Goal: Check status: Check status

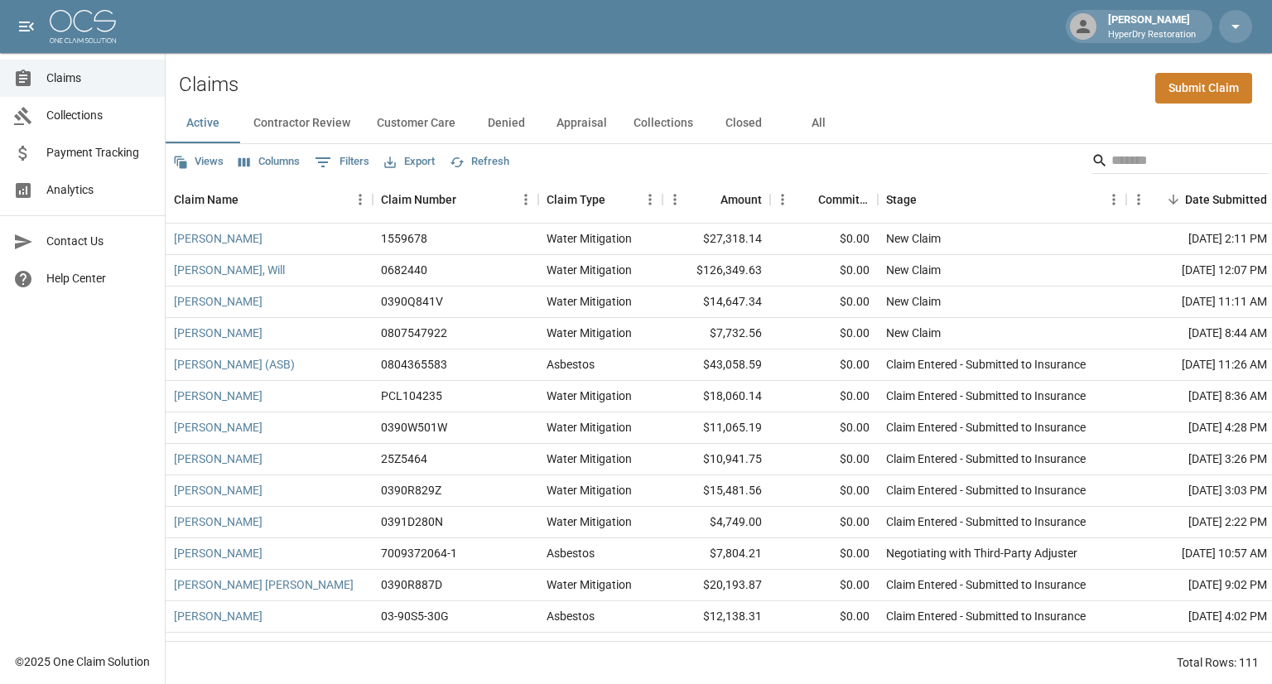
click at [105, 153] on span "Payment Tracking" at bounding box center [98, 152] width 105 height 17
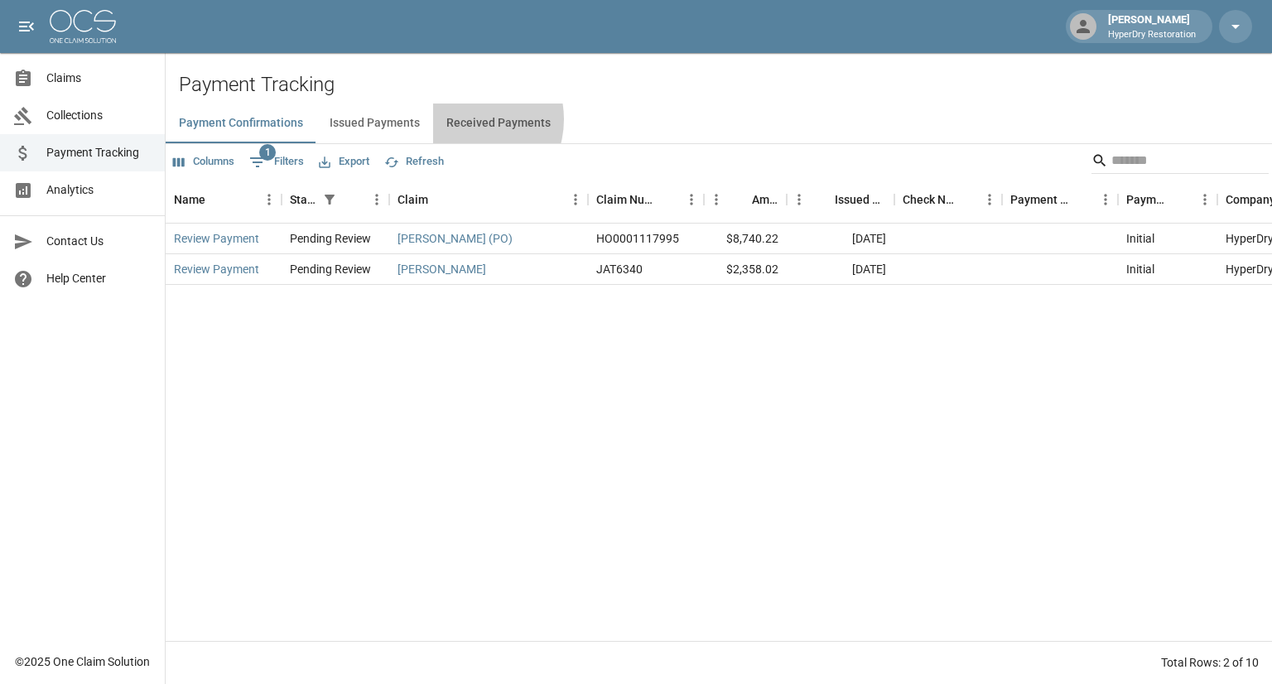
click at [461, 119] on button "Received Payments" at bounding box center [498, 124] width 131 height 40
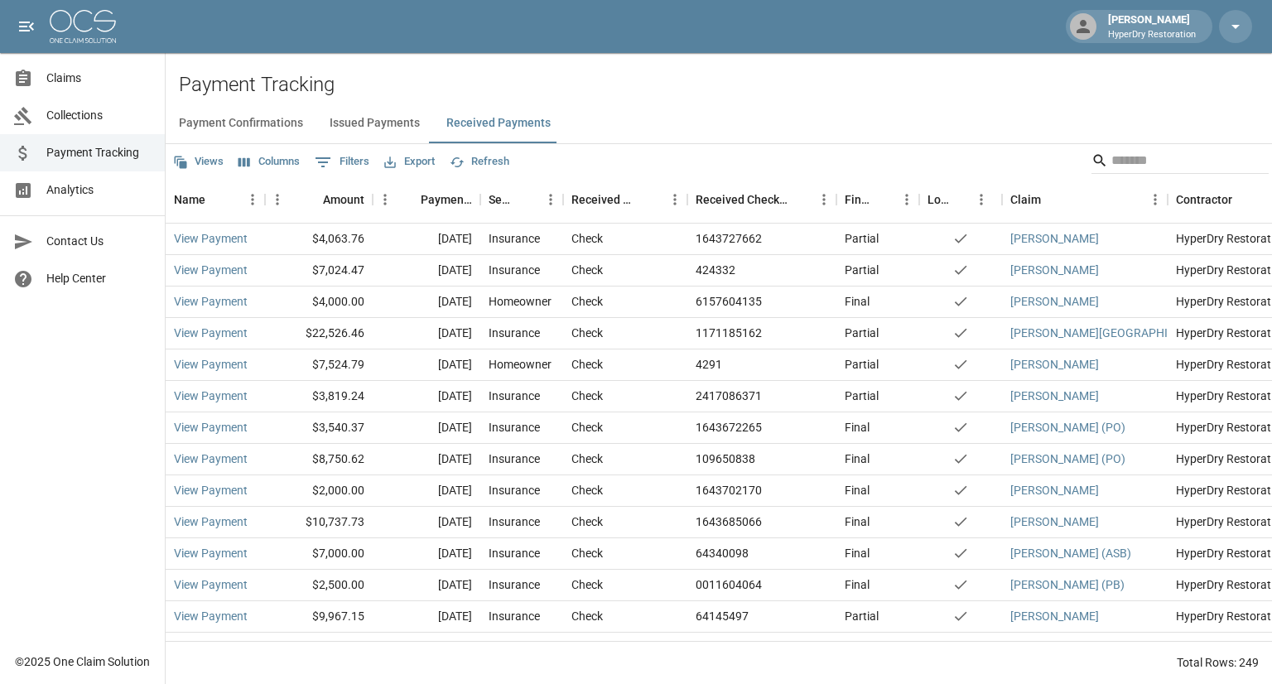
click at [86, 79] on span "Claims" at bounding box center [98, 78] width 105 height 17
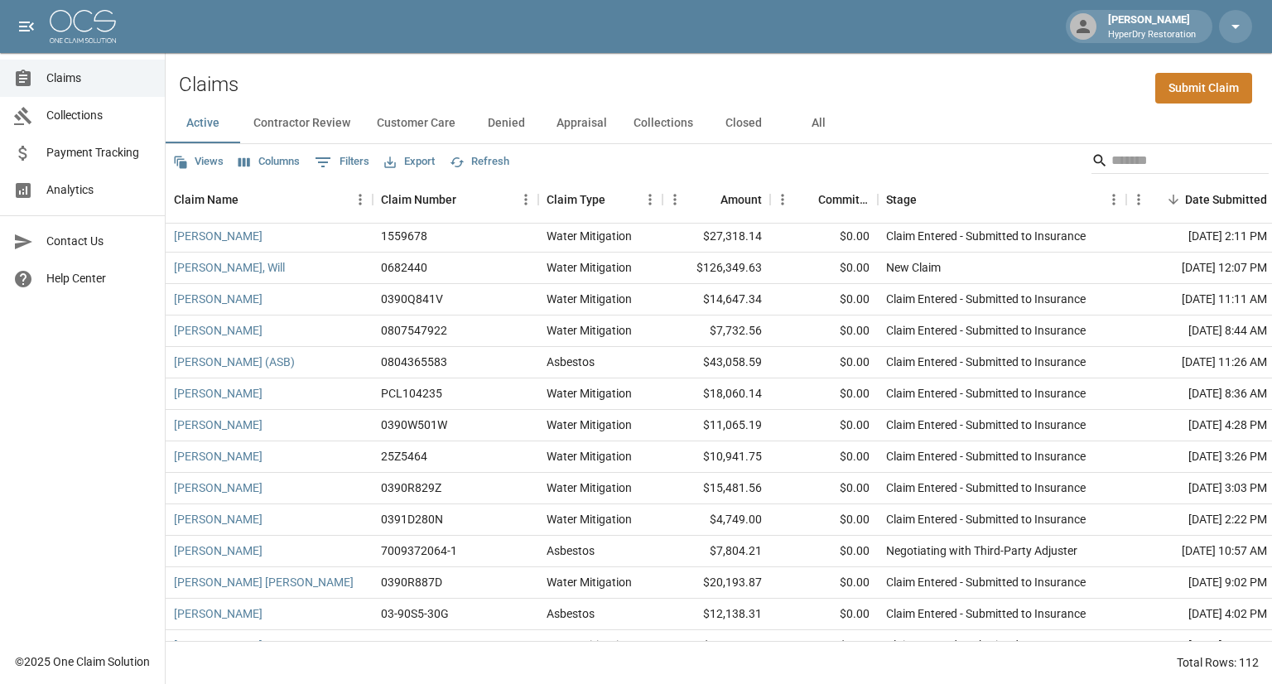
scroll to position [73, 0]
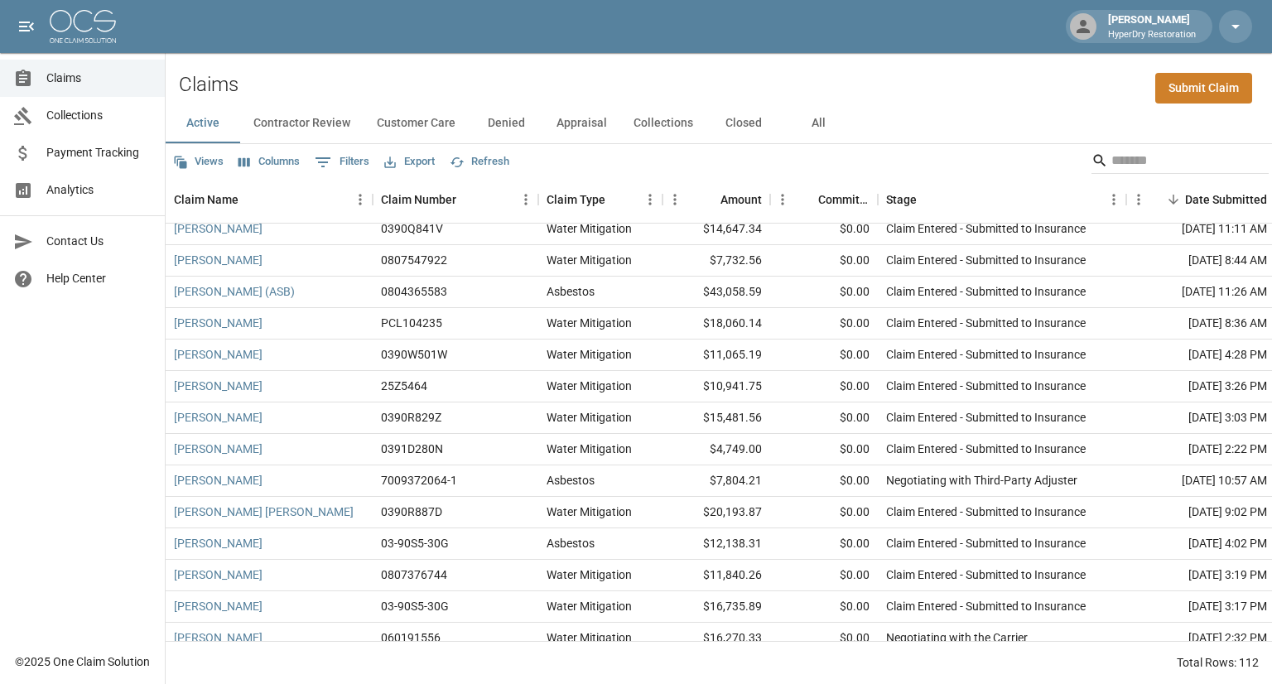
click at [807, 127] on button "All" at bounding box center [818, 124] width 75 height 40
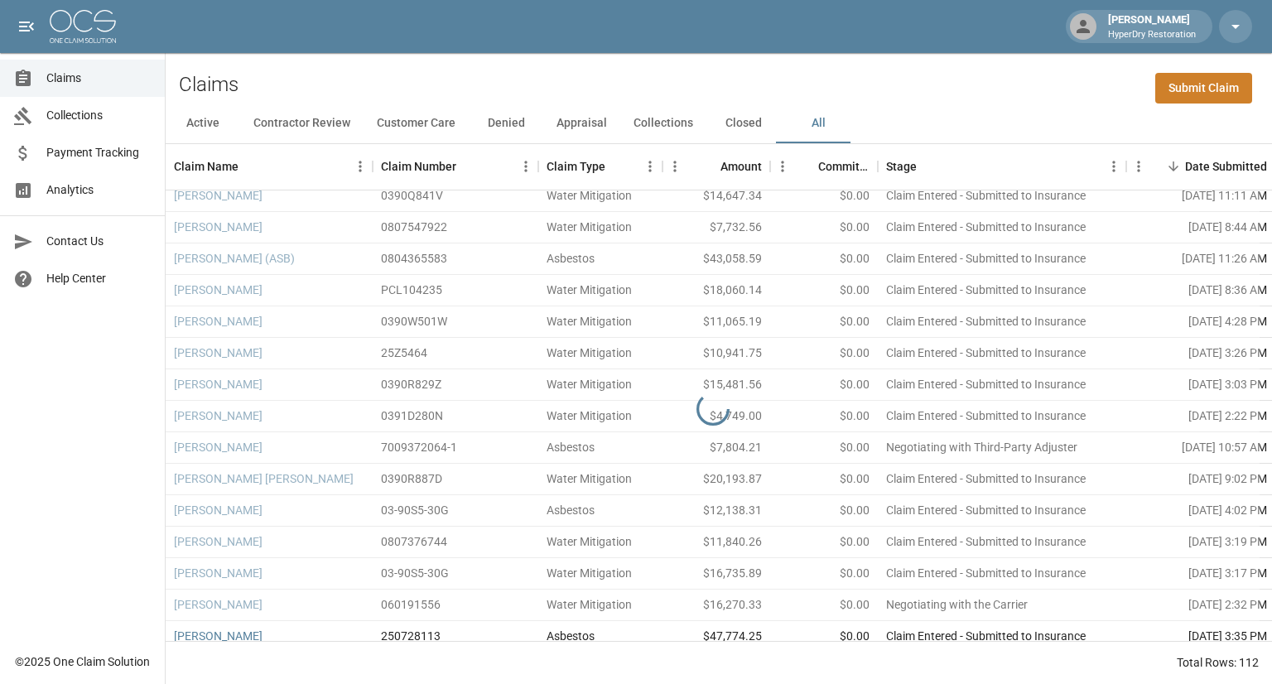
click at [102, 154] on span "Payment Tracking" at bounding box center [98, 152] width 105 height 17
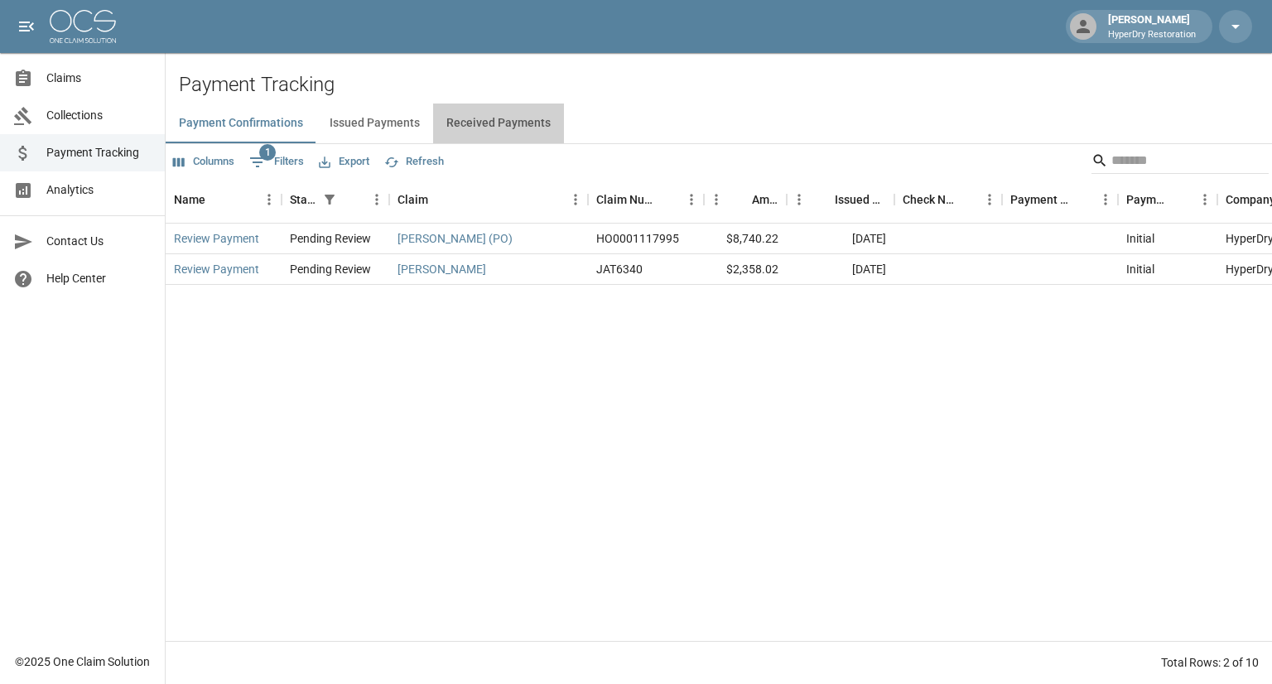
click at [494, 118] on button "Received Payments" at bounding box center [498, 124] width 131 height 40
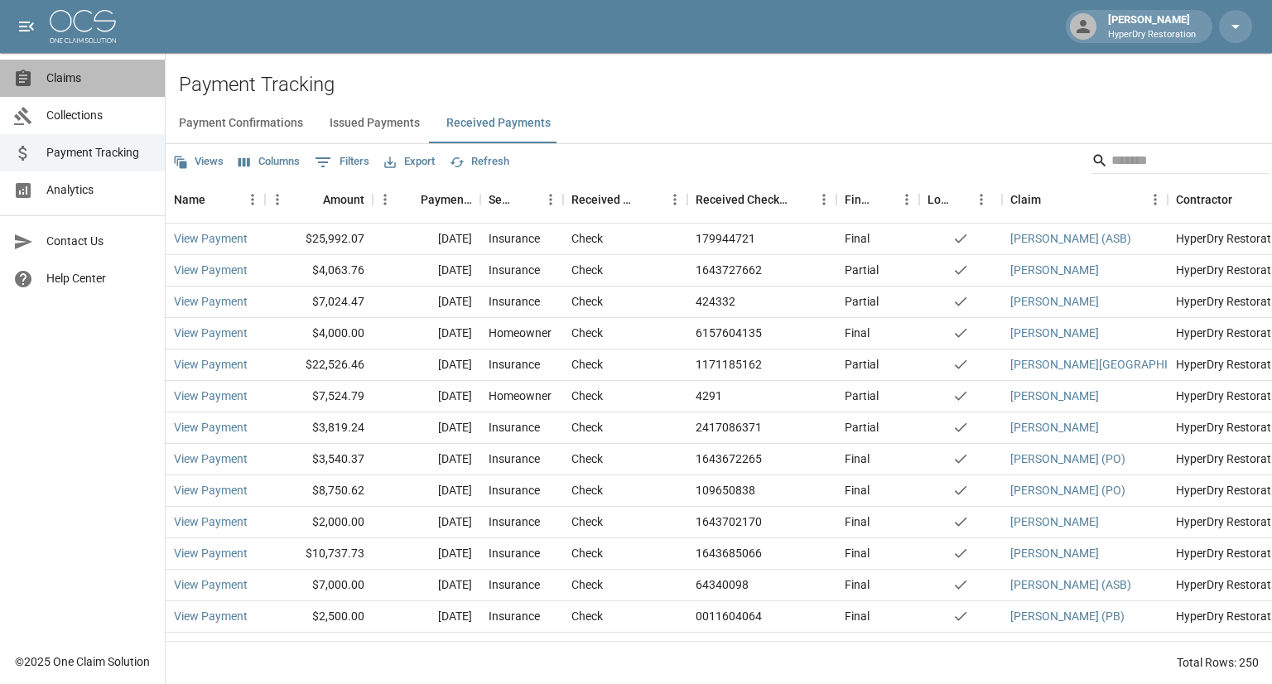
click at [73, 79] on span "Claims" at bounding box center [98, 78] width 105 height 17
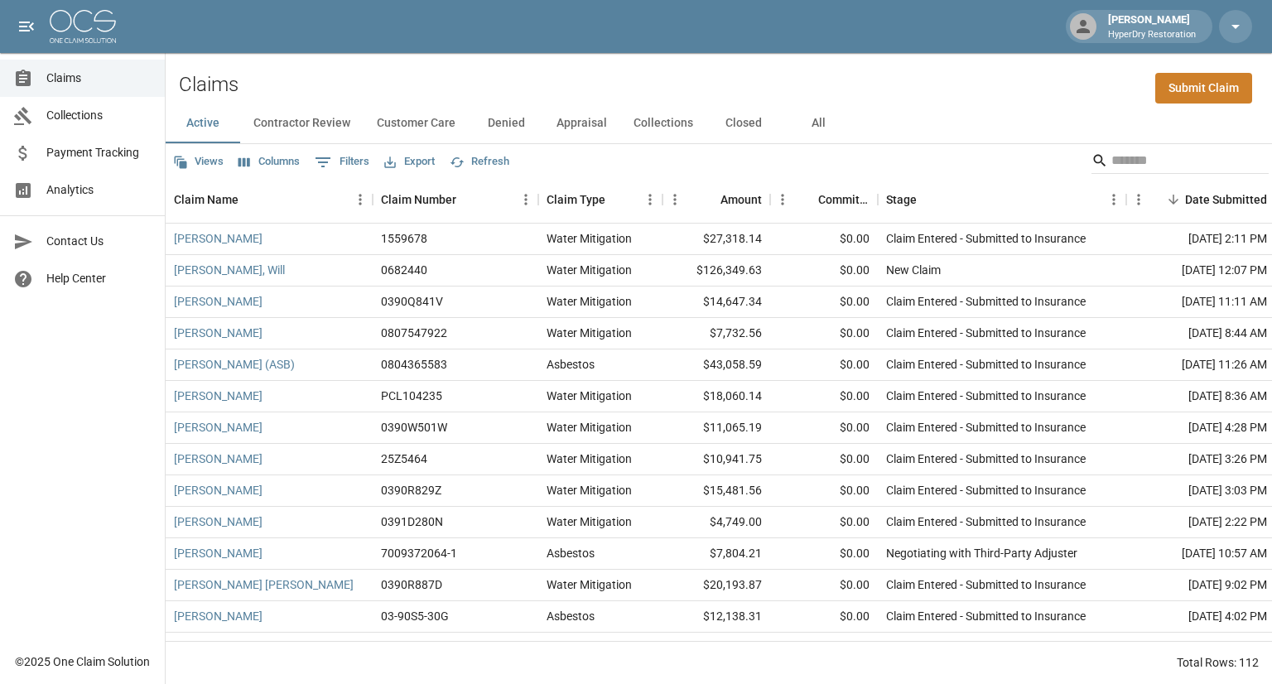
click at [818, 126] on button "All" at bounding box center [818, 124] width 75 height 40
click at [86, 111] on span "Collections" at bounding box center [98, 115] width 105 height 17
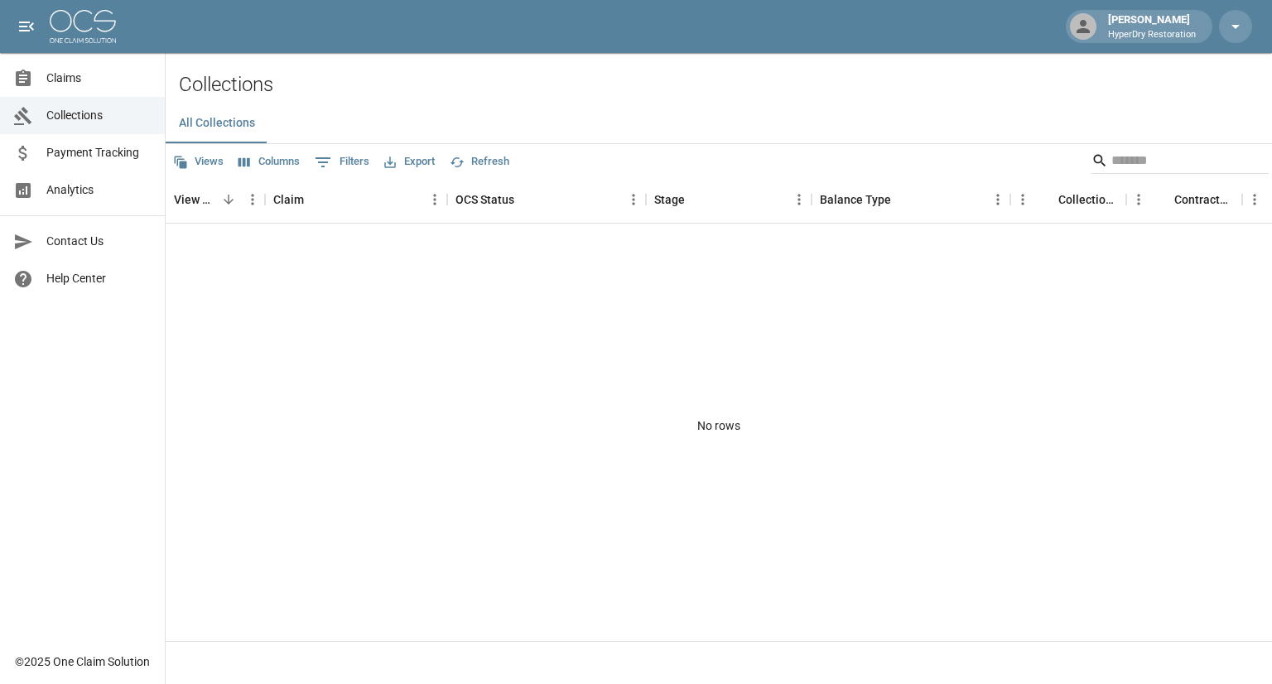
click at [94, 76] on span "Claims" at bounding box center [98, 78] width 105 height 17
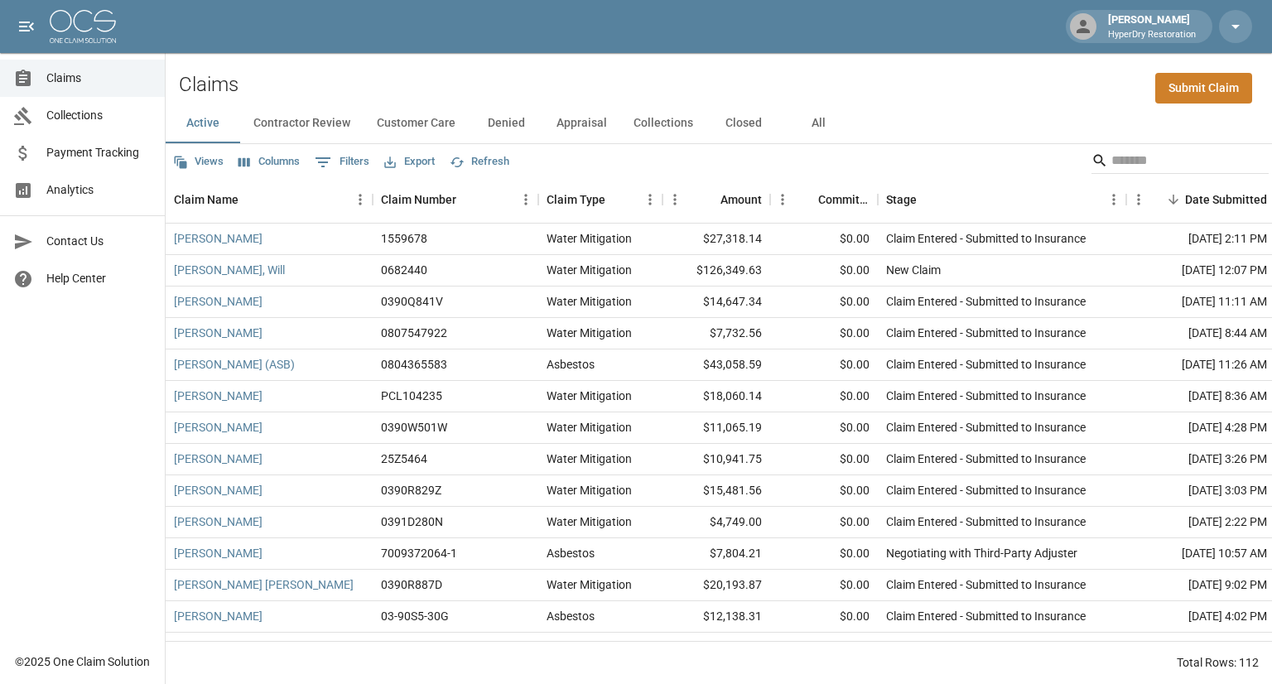
click at [820, 127] on button "All" at bounding box center [818, 124] width 75 height 40
click at [108, 160] on span "Payment Tracking" at bounding box center [98, 152] width 105 height 17
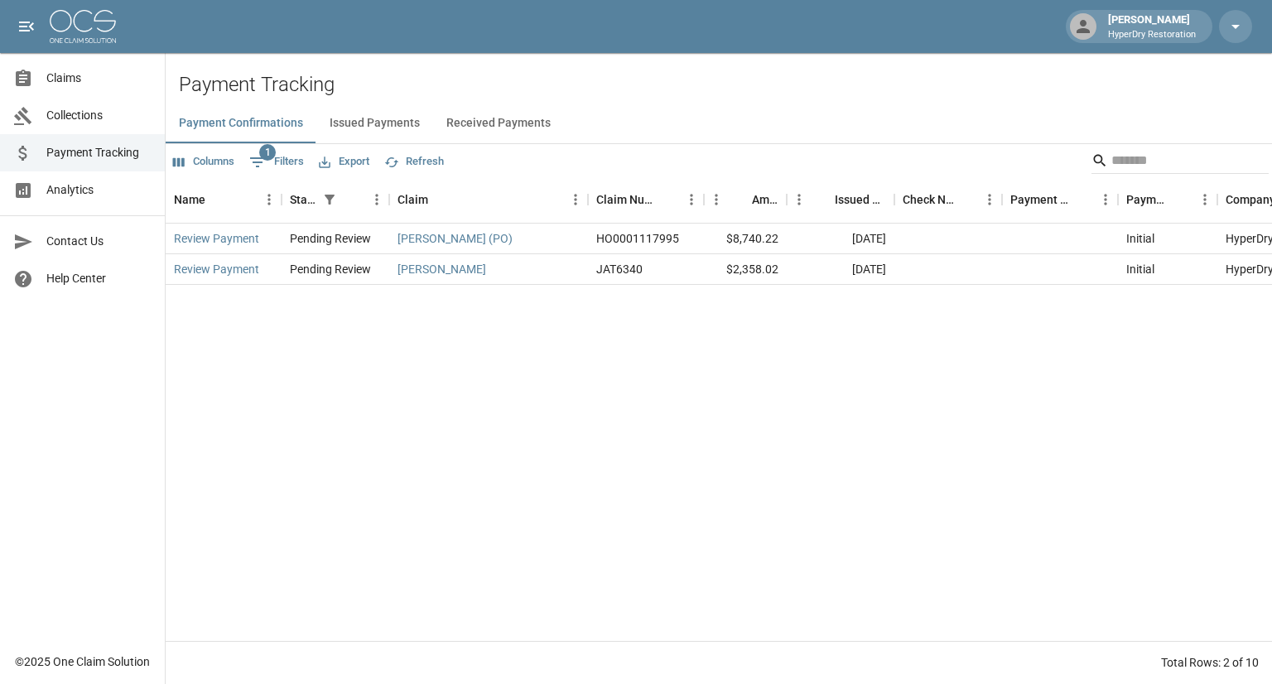
click at [492, 126] on button "Received Payments" at bounding box center [498, 124] width 131 height 40
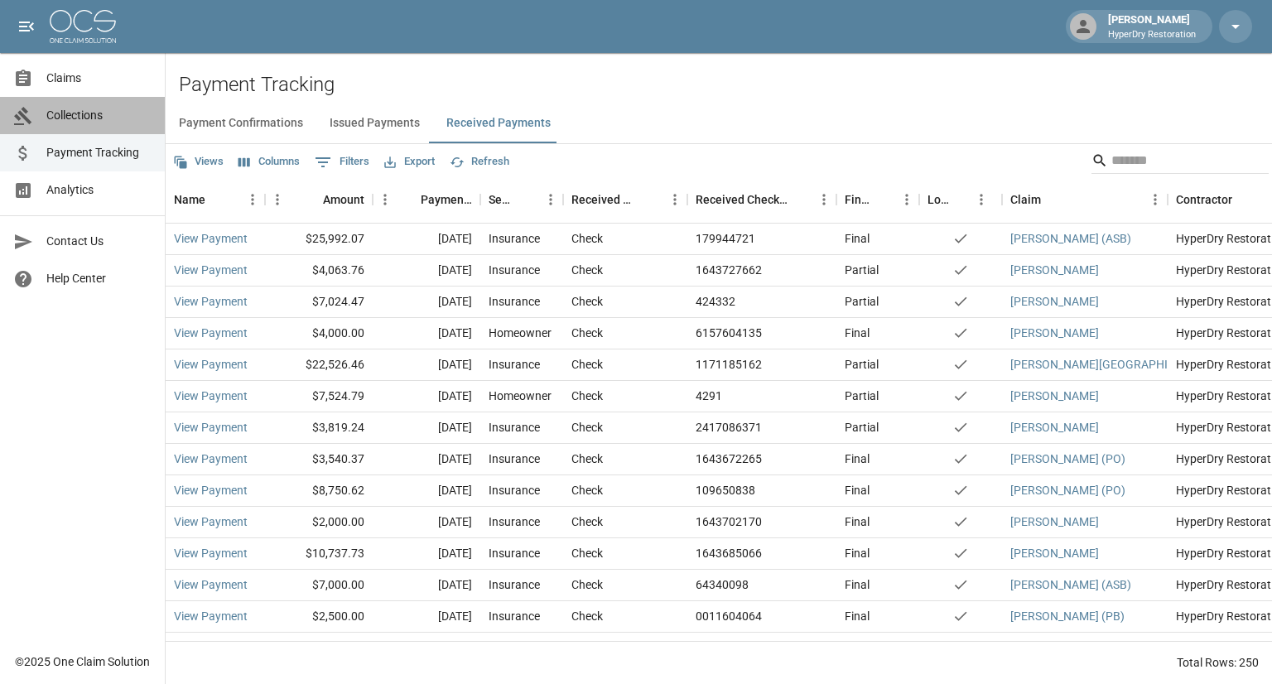
click at [97, 114] on span "Collections" at bounding box center [98, 115] width 105 height 17
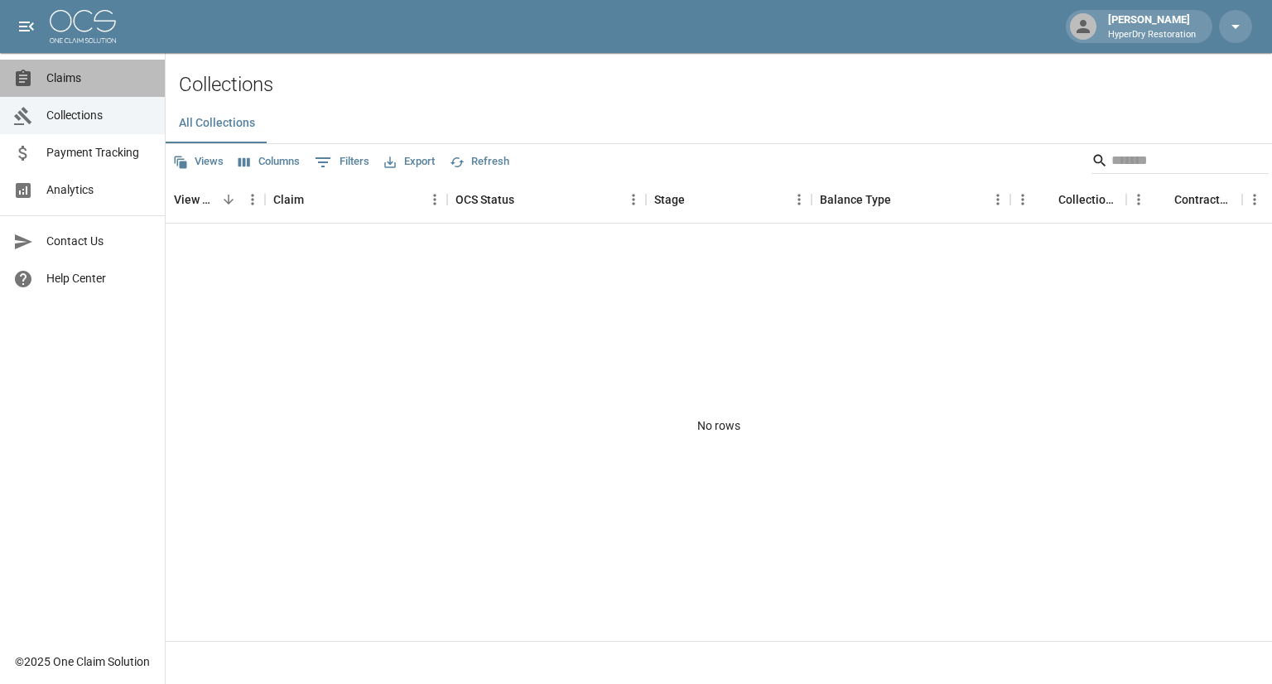
click at [73, 68] on link "Claims" at bounding box center [82, 78] width 165 height 37
